Goal: Task Accomplishment & Management: Use online tool/utility

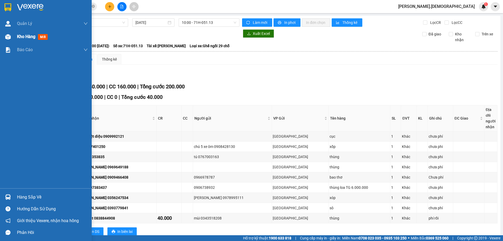
click at [15, 36] on div "Kho hàng mới" at bounding box center [46, 36] width 92 height 13
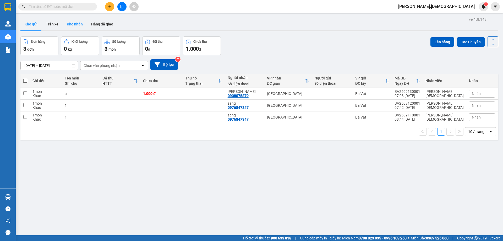
click at [74, 26] on button "Kho nhận" at bounding box center [75, 24] width 24 height 13
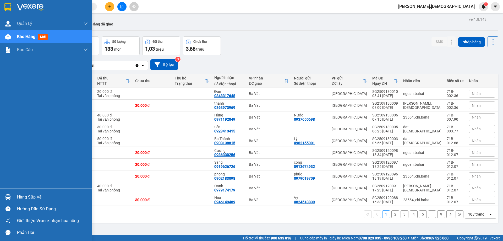
click at [7, 193] on div at bounding box center [7, 196] width 9 height 9
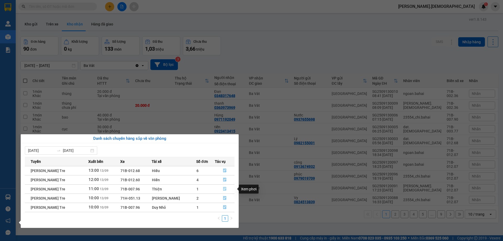
click at [225, 188] on icon "file-done" at bounding box center [225, 189] width 4 height 4
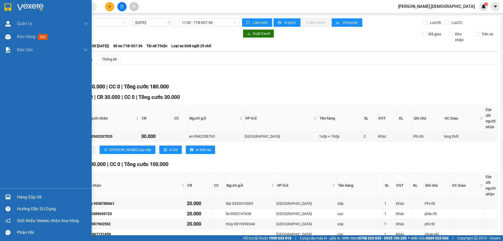
click at [20, 196] on div "Hàng sắp về" at bounding box center [52, 197] width 71 height 8
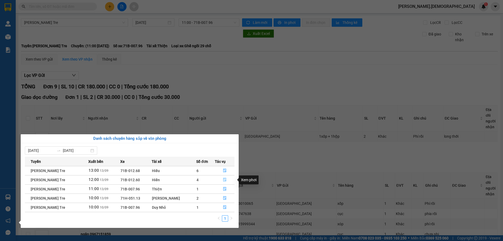
click at [224, 180] on icon "file-done" at bounding box center [224, 180] width 3 height 4
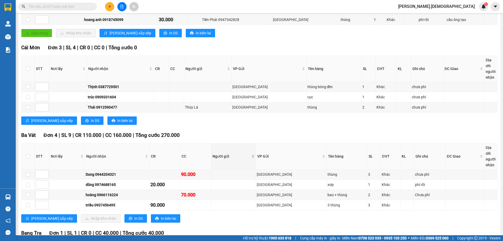
scroll to position [131, 0]
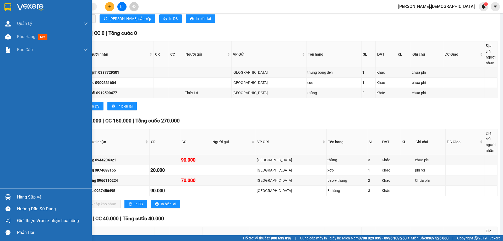
drag, startPoint x: 32, startPoint y: 199, endPoint x: 61, endPoint y: 201, distance: 29.4
click at [32, 199] on div "Hàng sắp về" at bounding box center [52, 197] width 71 height 8
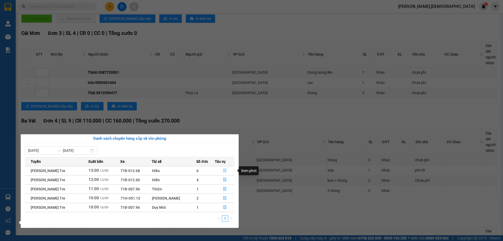
click at [225, 168] on button "button" at bounding box center [224, 170] width 19 height 8
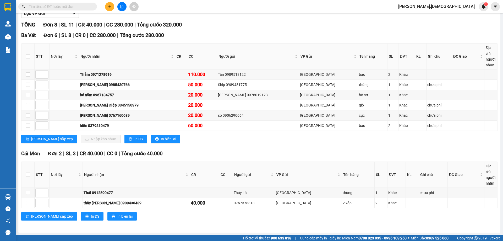
scroll to position [62, 0]
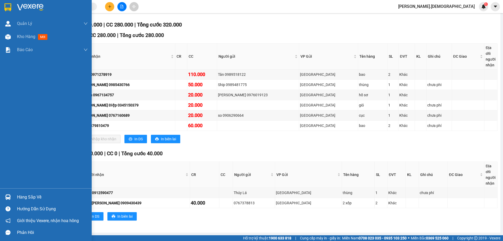
click at [19, 197] on div "Hàng sắp về" at bounding box center [52, 197] width 71 height 8
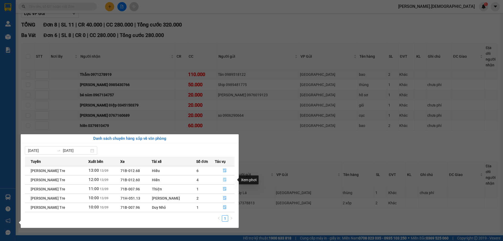
click at [225, 177] on button "button" at bounding box center [224, 179] width 19 height 8
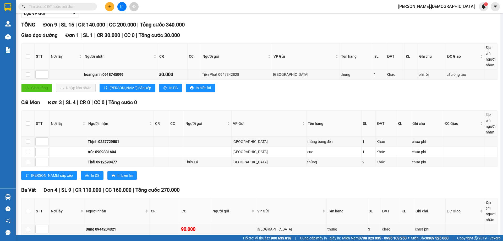
scroll to position [131, 0]
